Goal: Check status

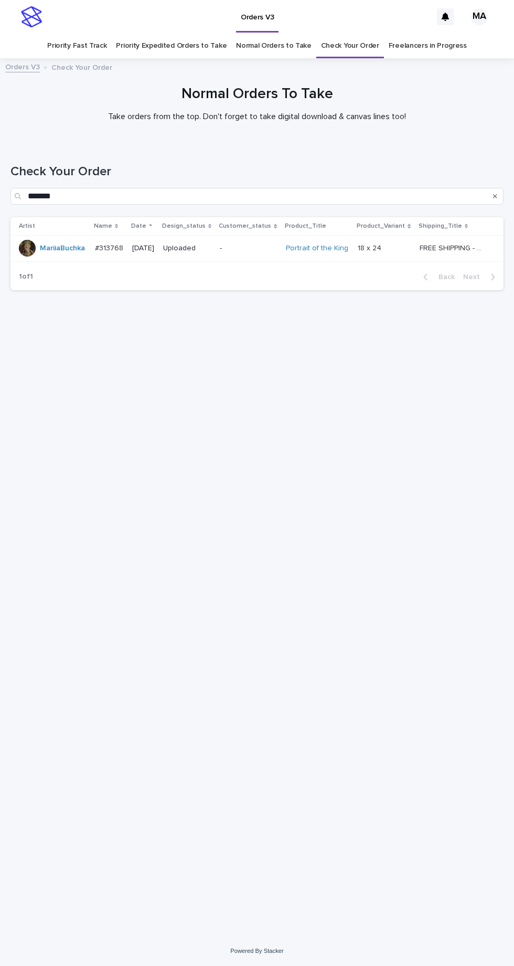
scroll to position [33, 0]
click at [344, 34] on link "Check Your Order" at bounding box center [350, 46] width 58 height 25
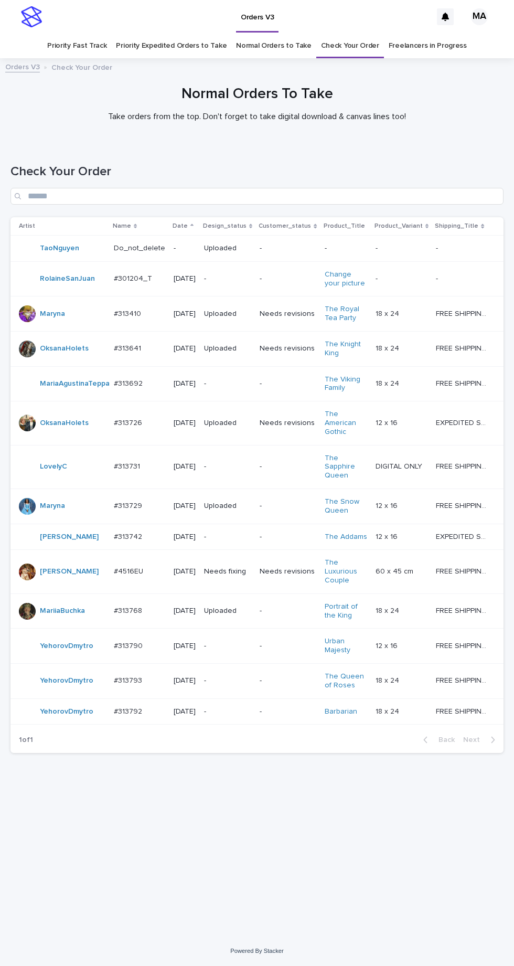
click at [236, 642] on p "-" at bounding box center [227, 646] width 47 height 9
